Goal: Navigation & Orientation: Find specific page/section

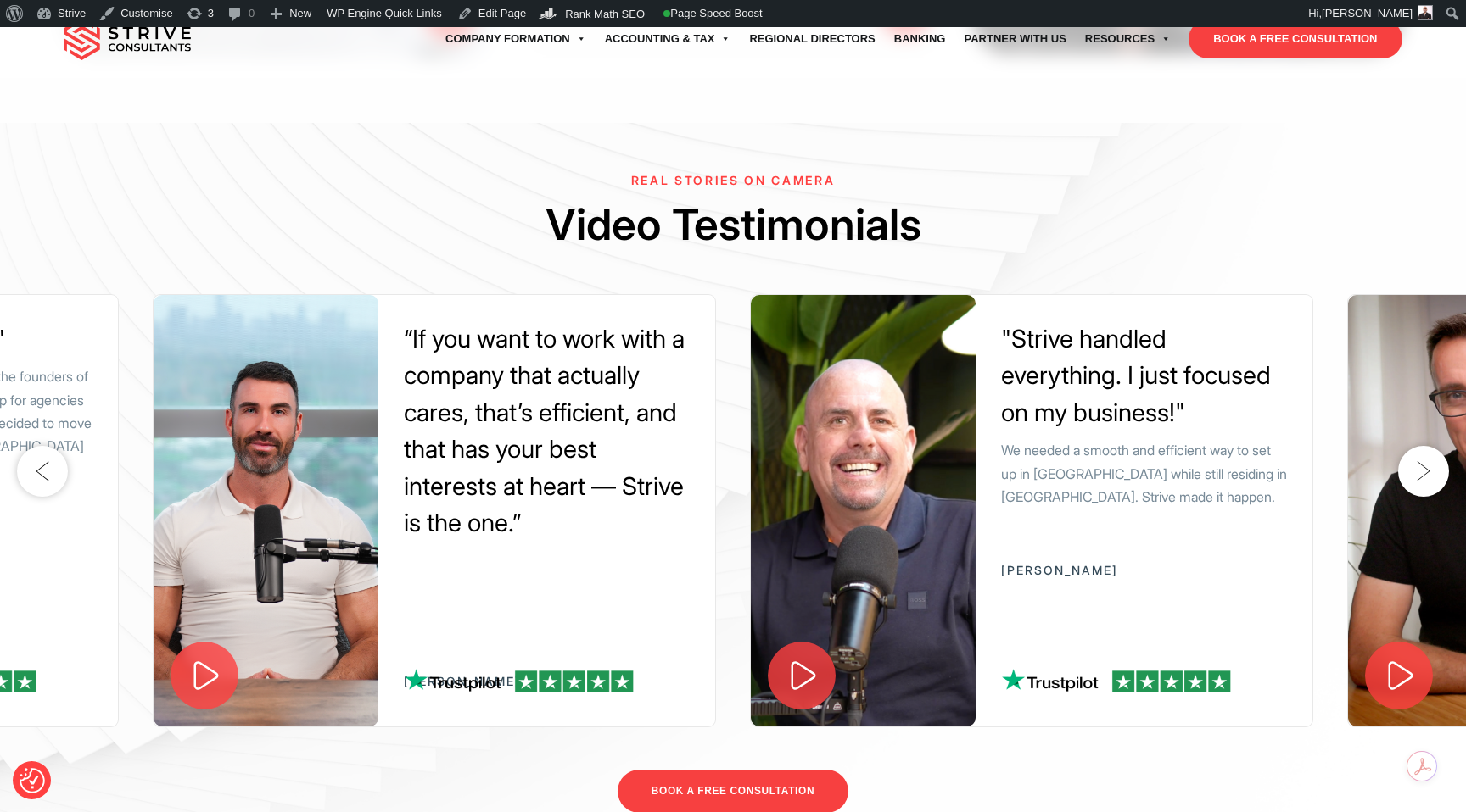
click at [213, 658] on icon at bounding box center [206, 676] width 36 height 36
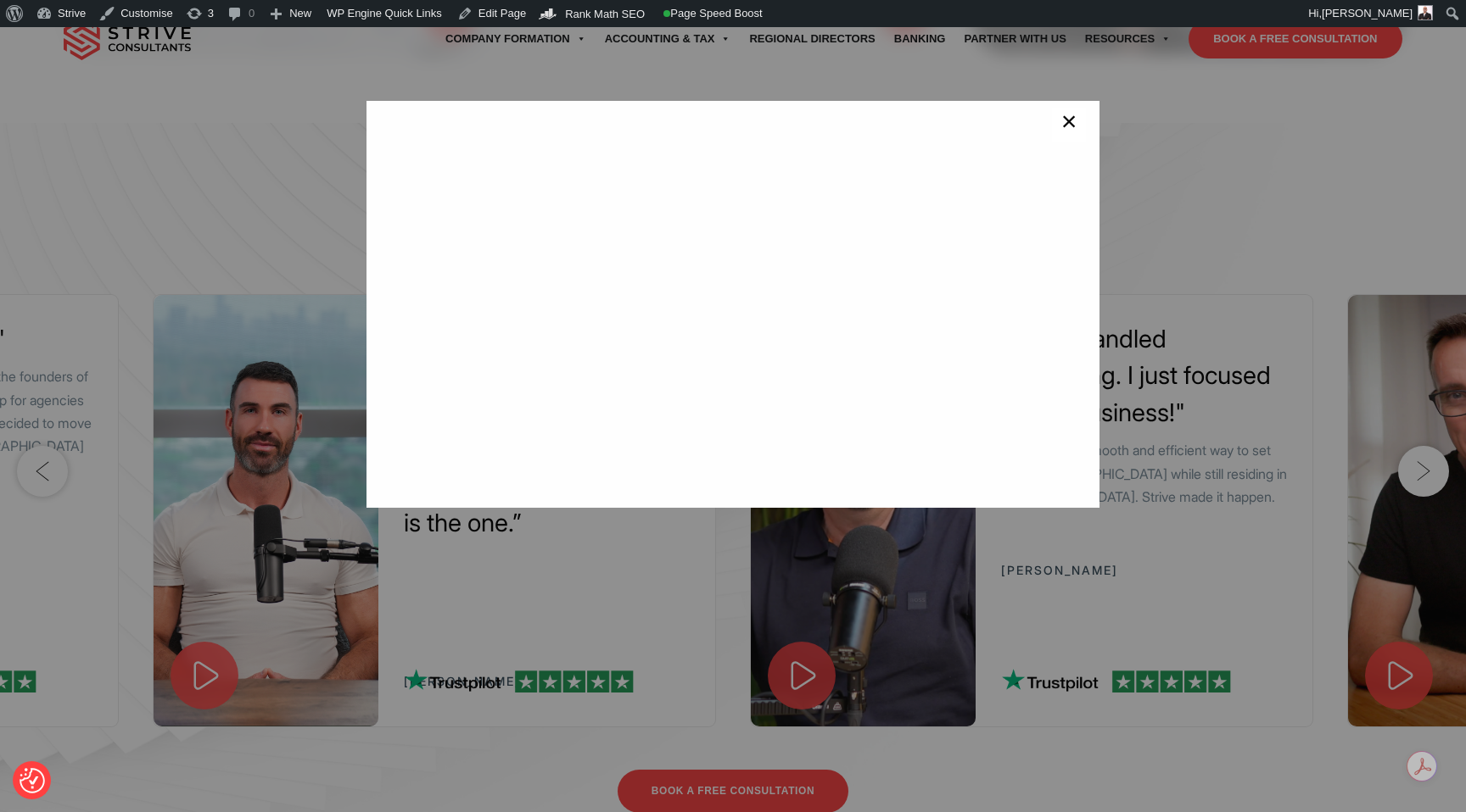
click at [1059, 130] on button "×" at bounding box center [1069, 125] width 34 height 34
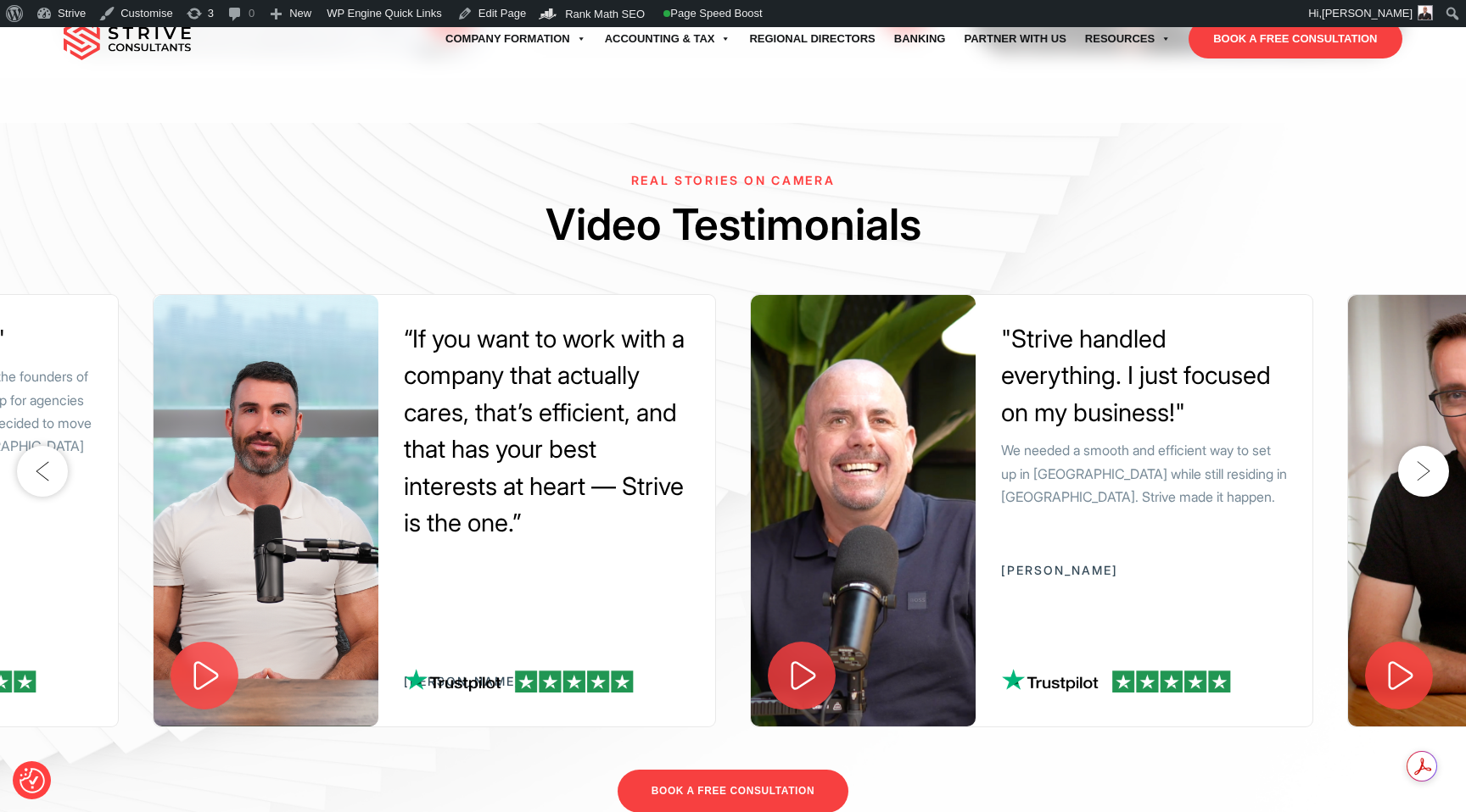
click at [210, 658] on icon at bounding box center [206, 676] width 36 height 36
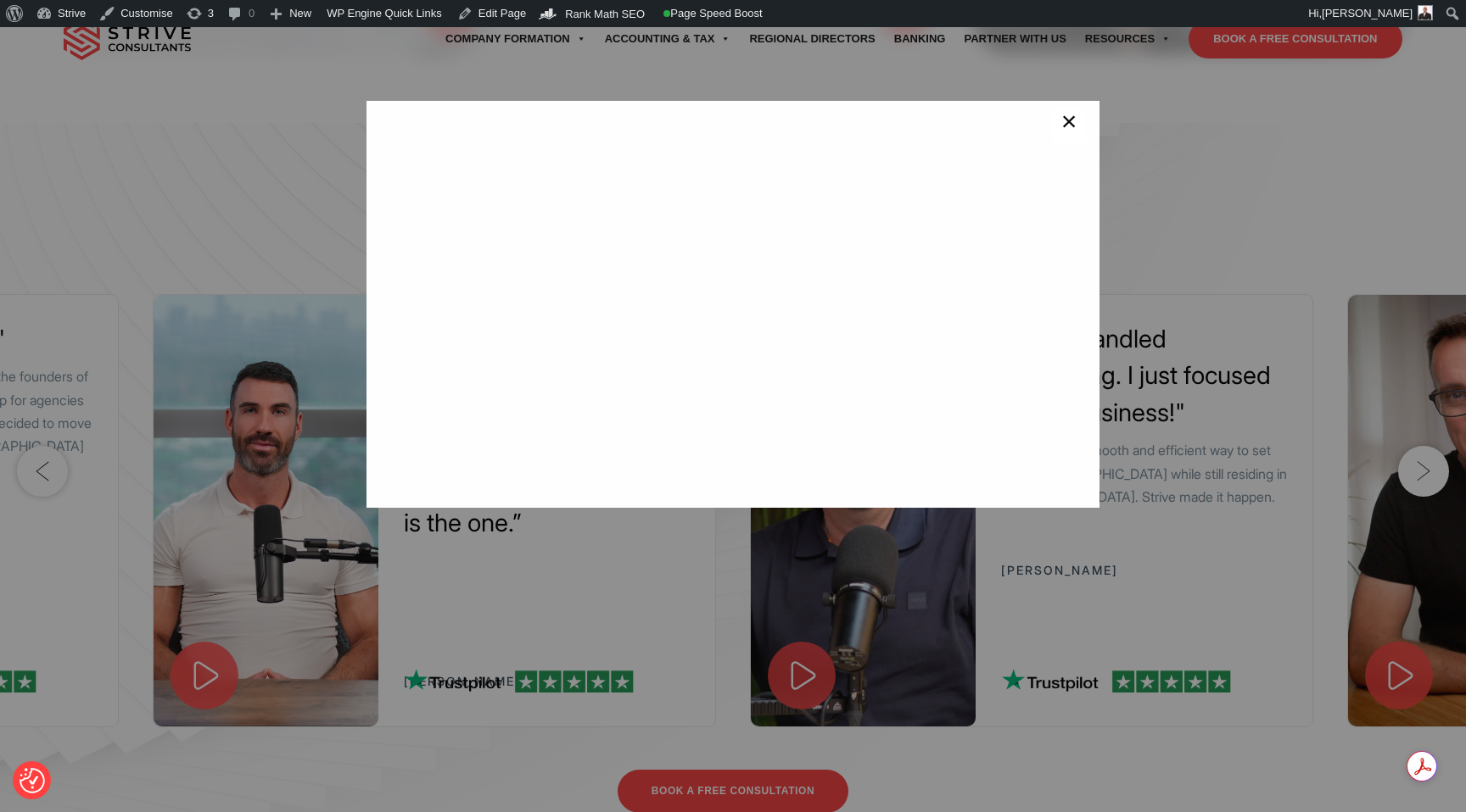
click at [1073, 132] on span "×" at bounding box center [1069, 125] width 16 height 34
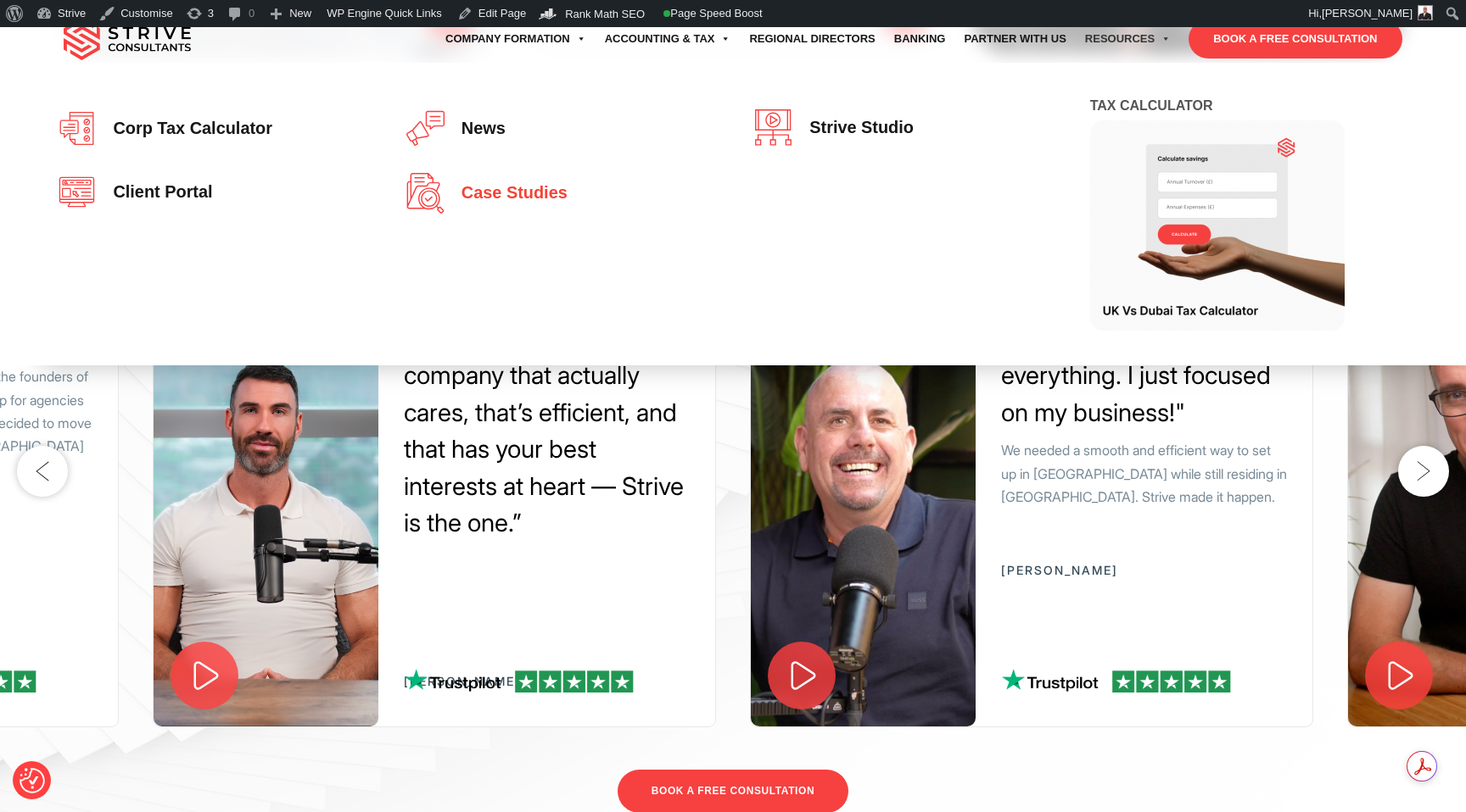
click at [538, 194] on span "Case studies" at bounding box center [511, 193] width 115 height 19
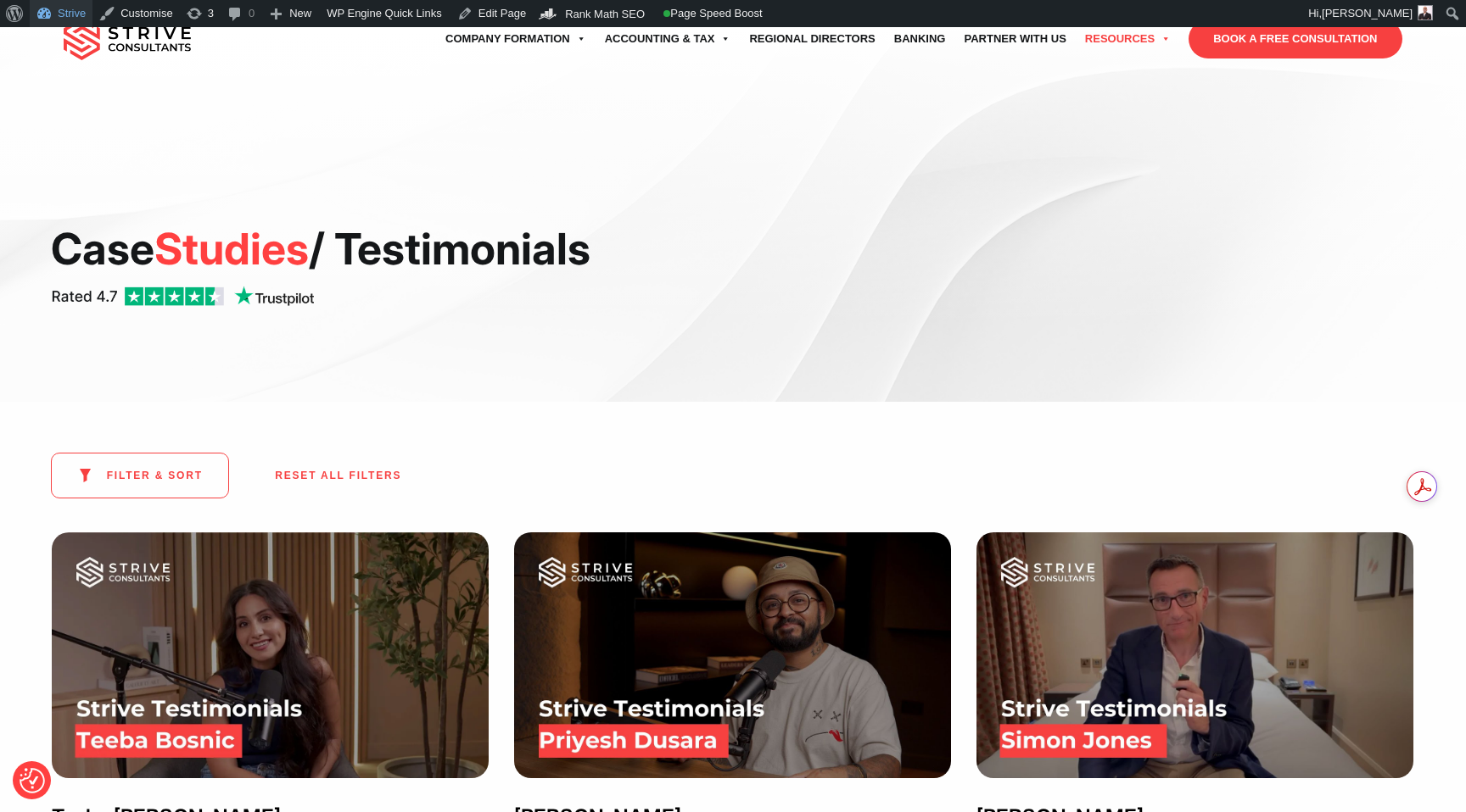
click at [51, 13] on link "Strive" at bounding box center [61, 13] width 63 height 27
